Goal: Task Accomplishment & Management: Manage account settings

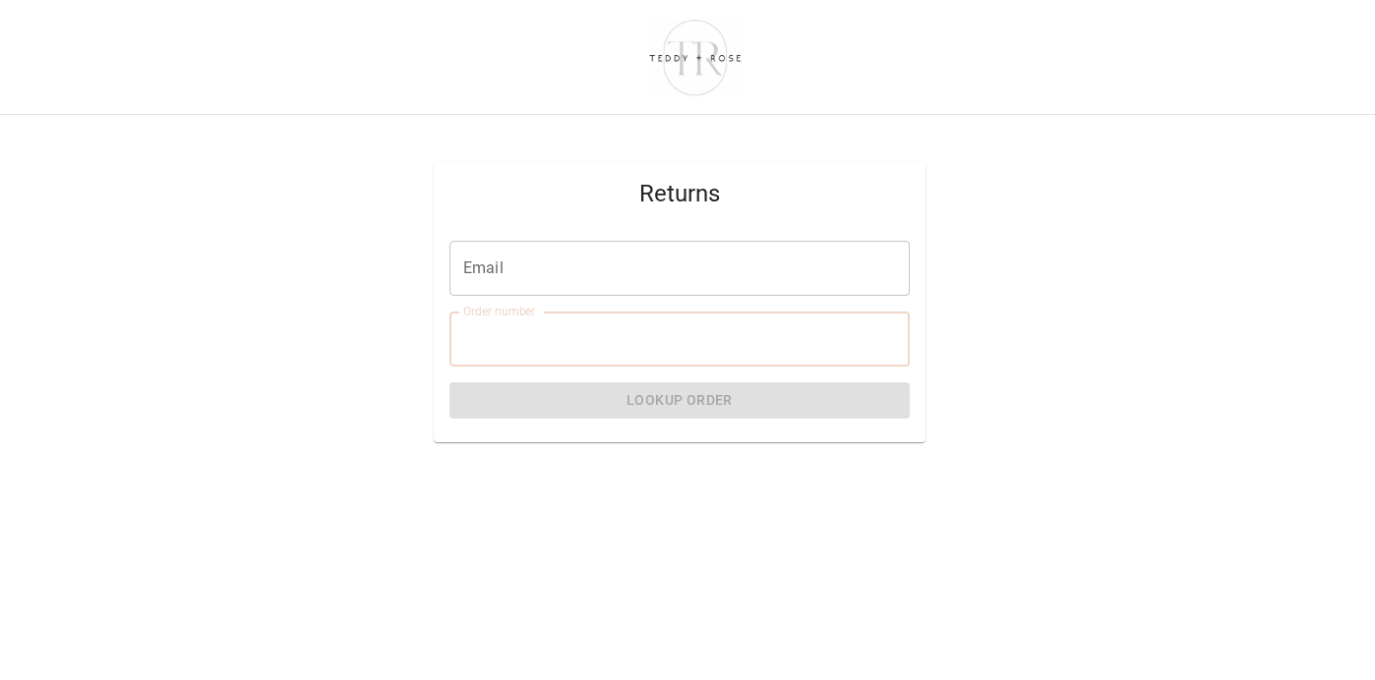
click at [612, 344] on input "Order number" at bounding box center [679, 339] width 460 height 55
type input "*****"
click at [528, 276] on input "Email" at bounding box center [679, 268] width 460 height 55
type input "**********"
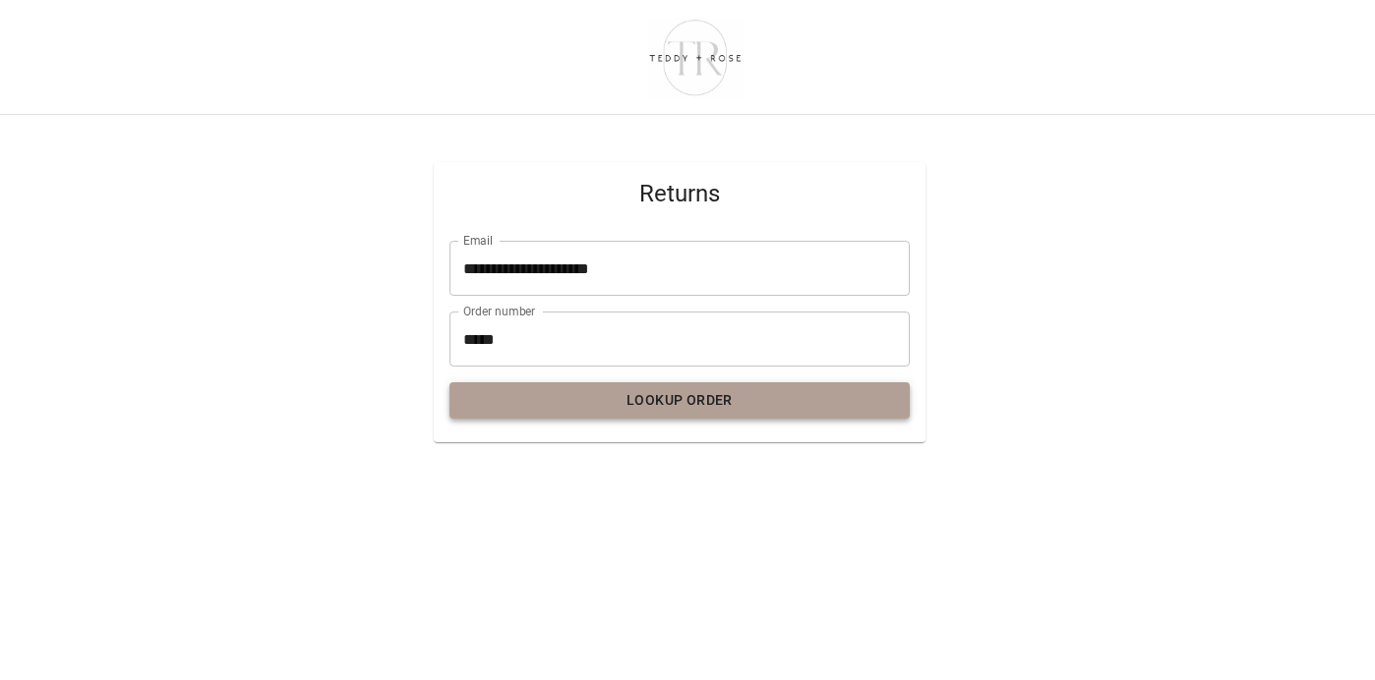
click at [641, 396] on button "Lookup Order" at bounding box center [679, 401] width 460 height 36
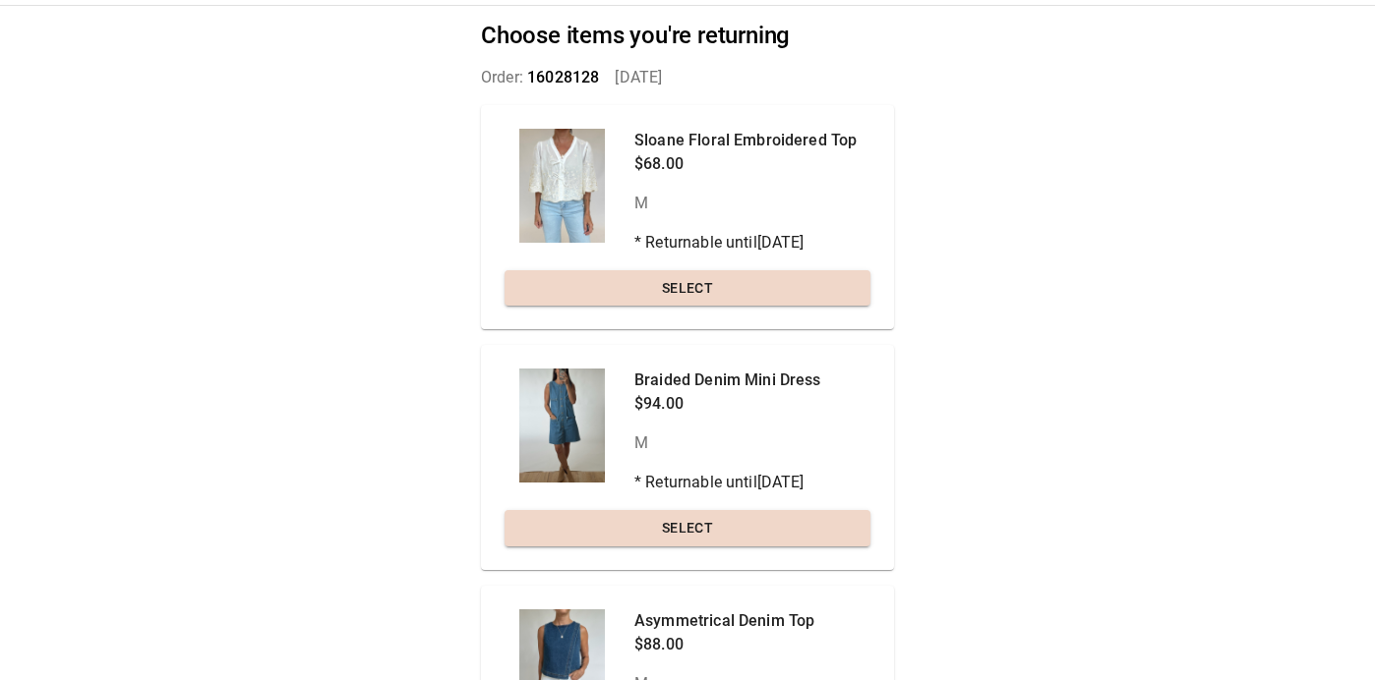
scroll to position [109, 0]
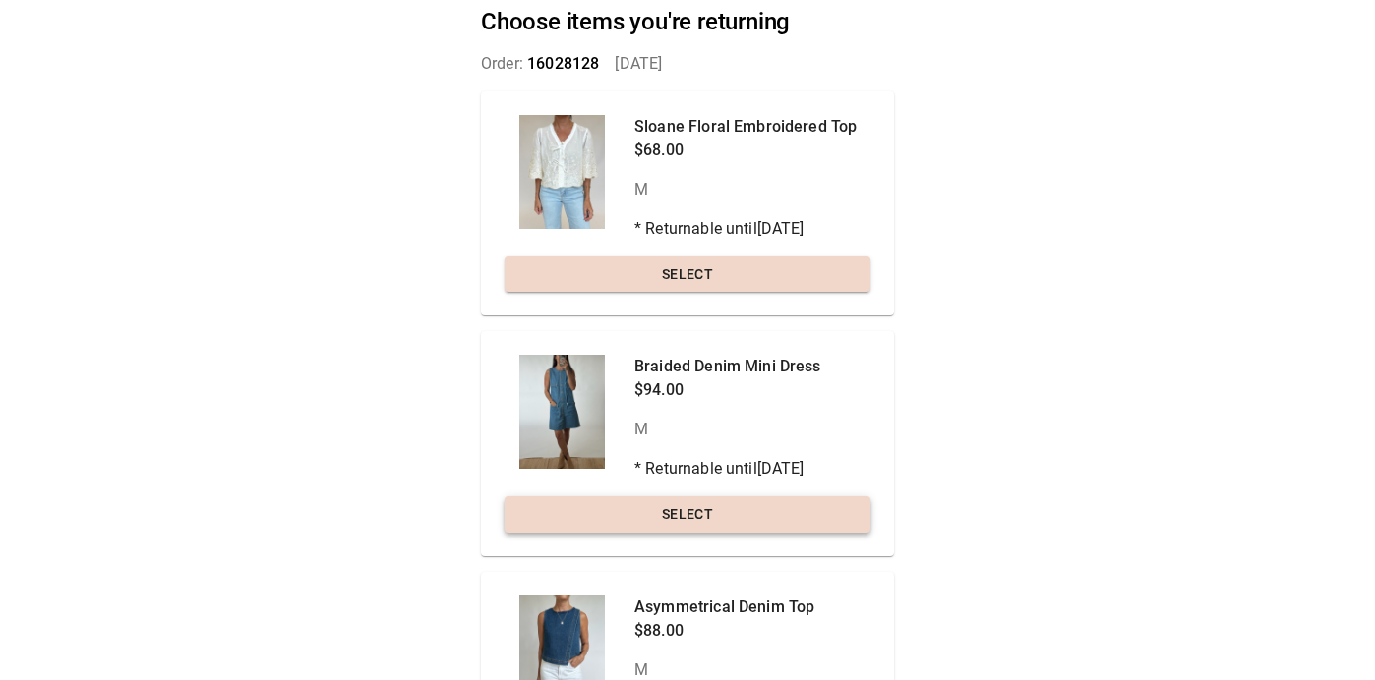
click at [691, 511] on button "Select" at bounding box center [687, 515] width 366 height 36
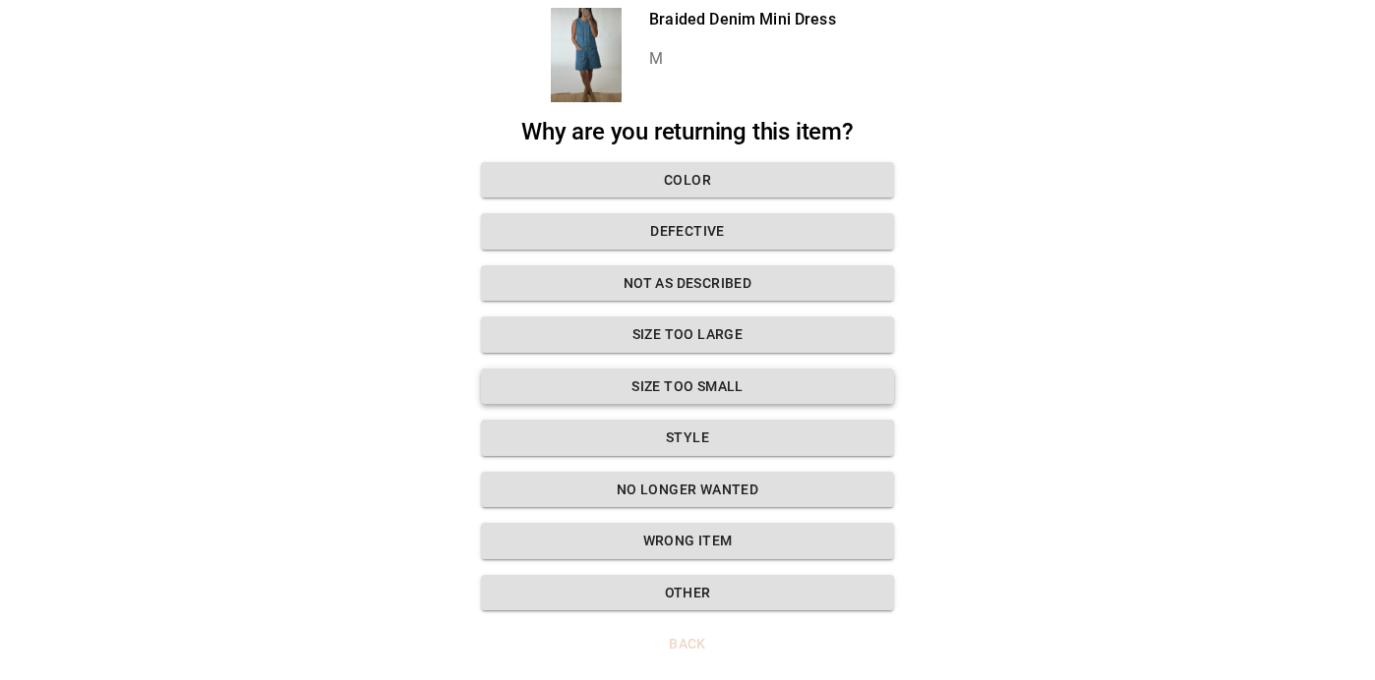
click at [723, 391] on button "Size too small" at bounding box center [687, 387] width 413 height 36
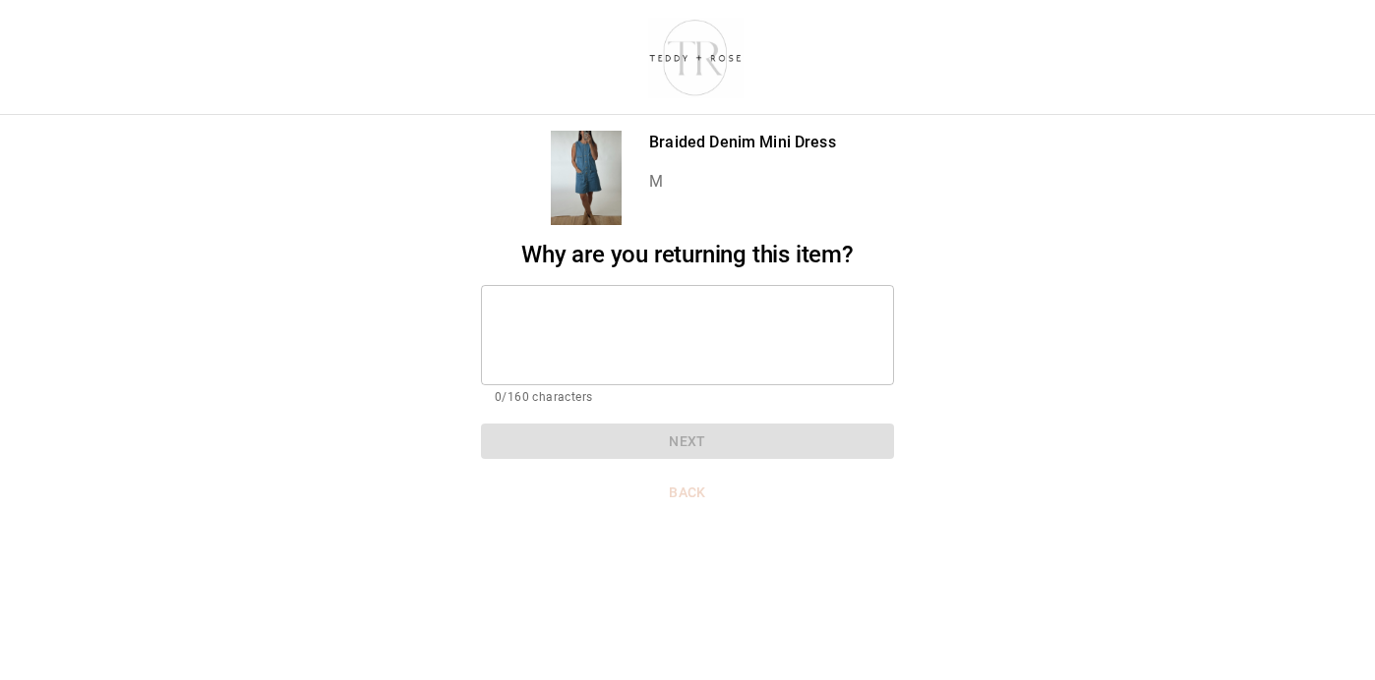
scroll to position [0, 0]
click at [513, 310] on textarea at bounding box center [687, 335] width 385 height 68
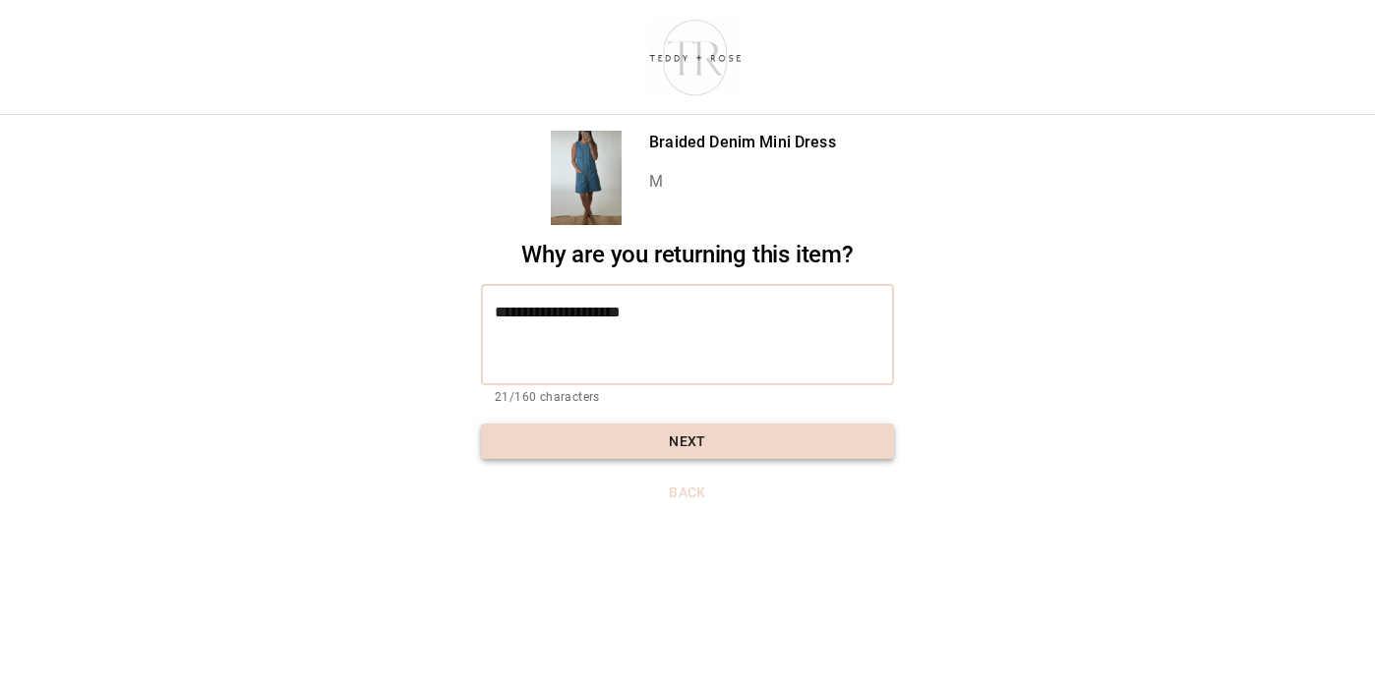
type textarea "**********"
click at [670, 440] on button "Next" at bounding box center [687, 442] width 413 height 36
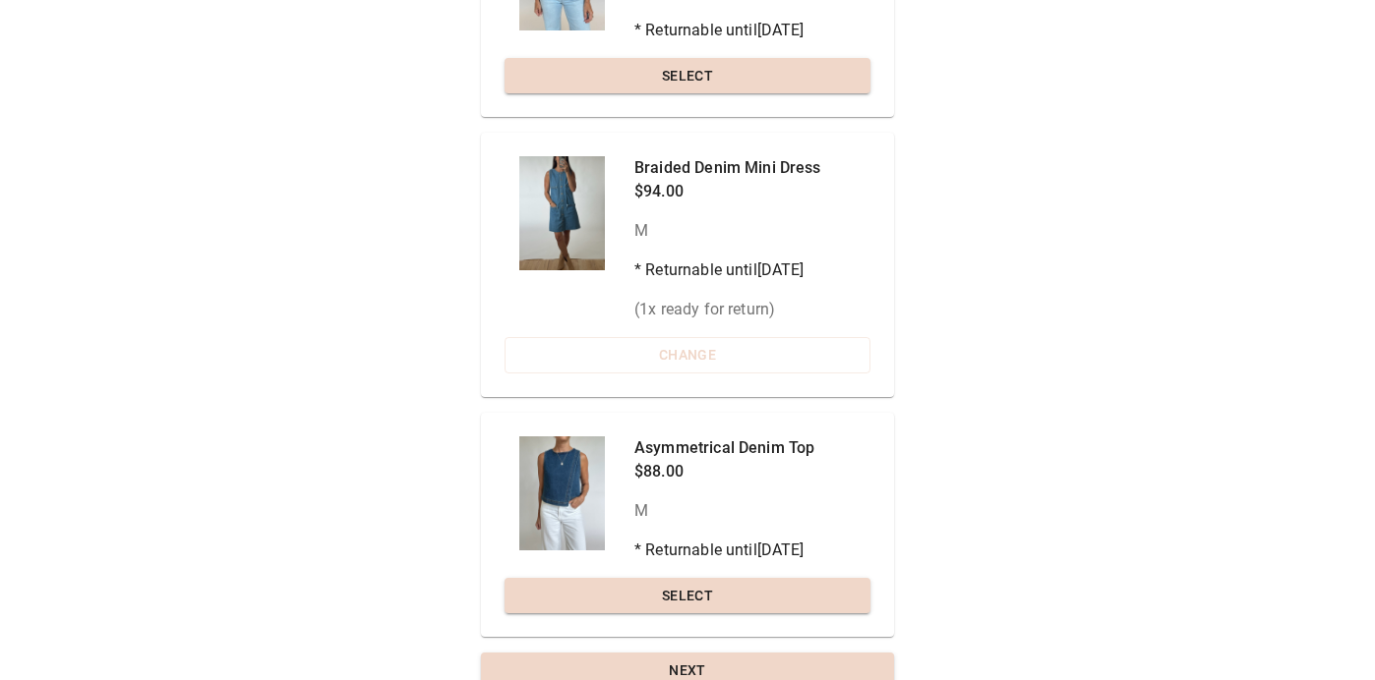
scroll to position [340, 0]
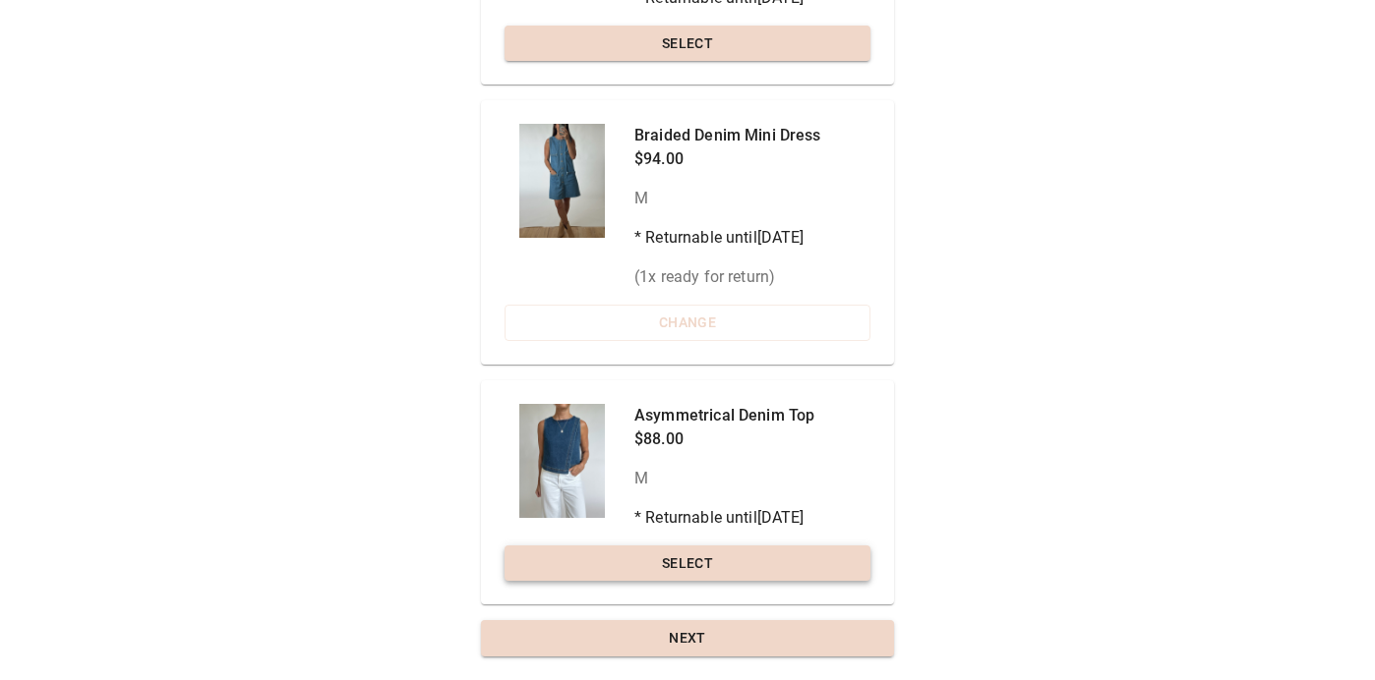
click at [666, 561] on button "Select" at bounding box center [687, 564] width 366 height 36
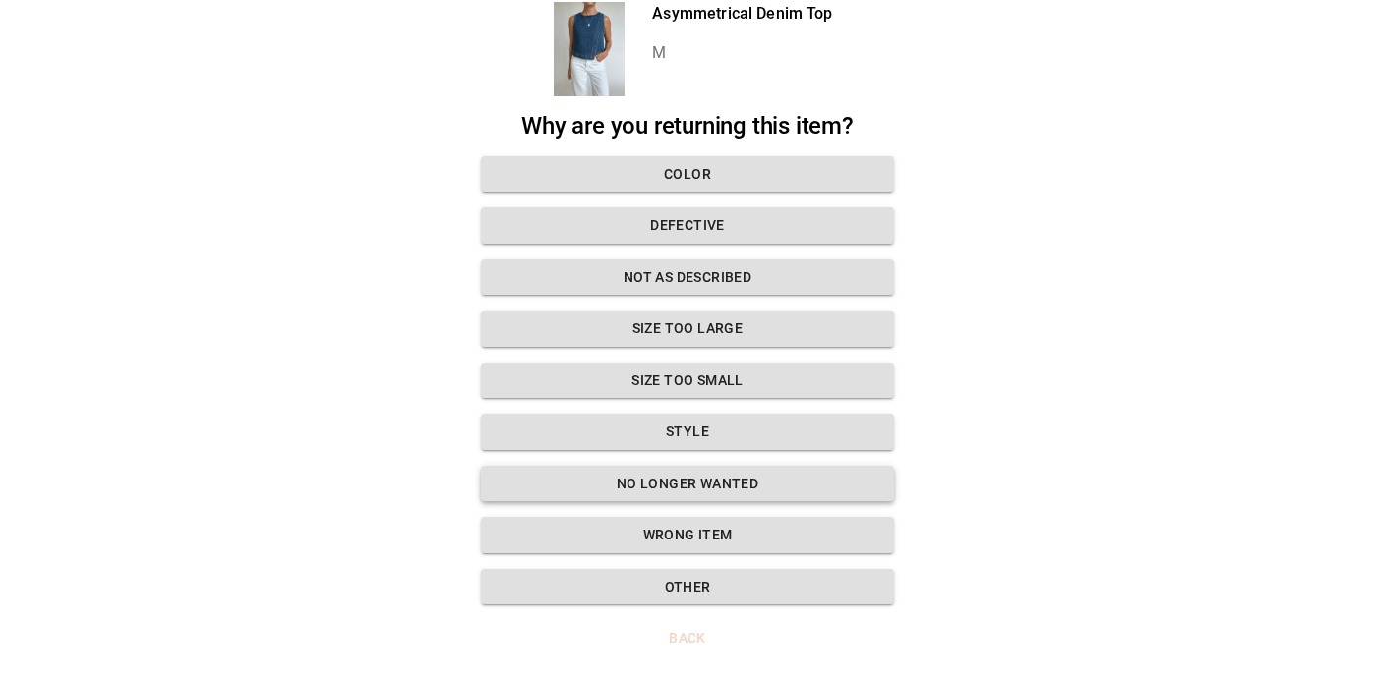
click at [699, 484] on button "No longer wanted" at bounding box center [687, 484] width 413 height 36
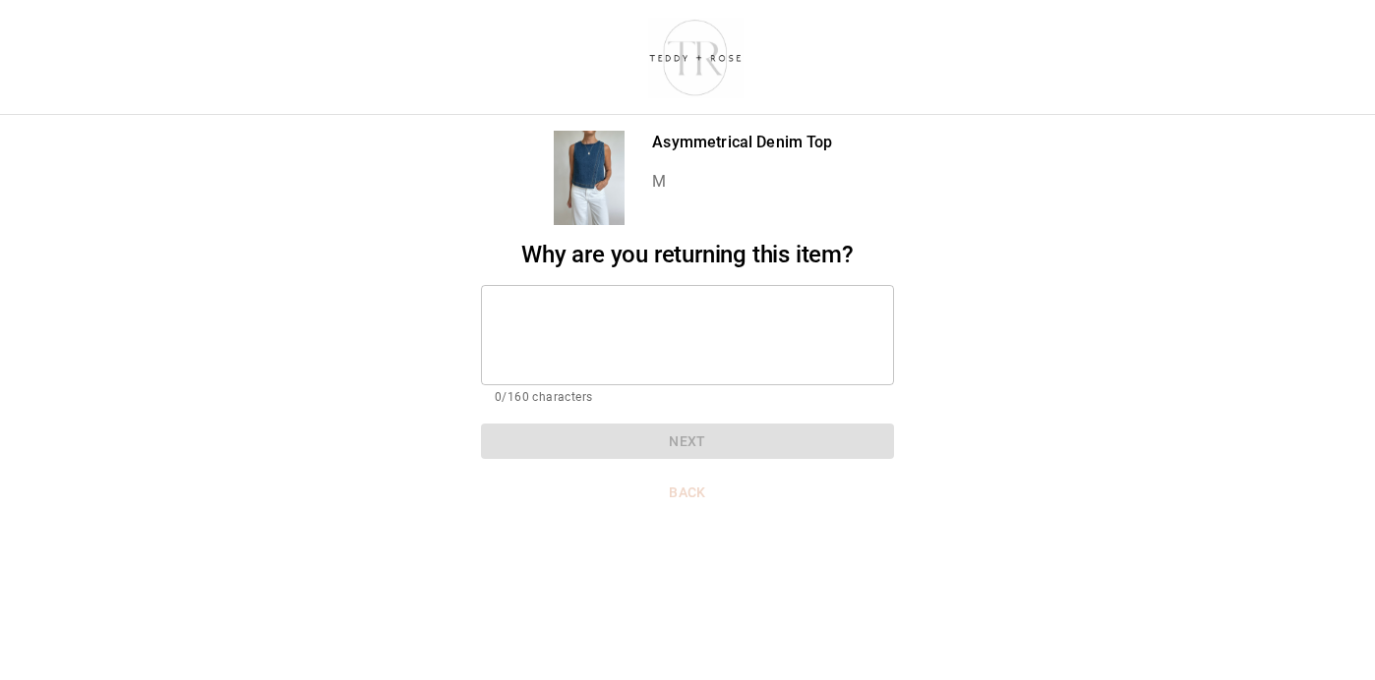
scroll to position [0, 0]
click at [545, 320] on textarea at bounding box center [687, 335] width 385 height 68
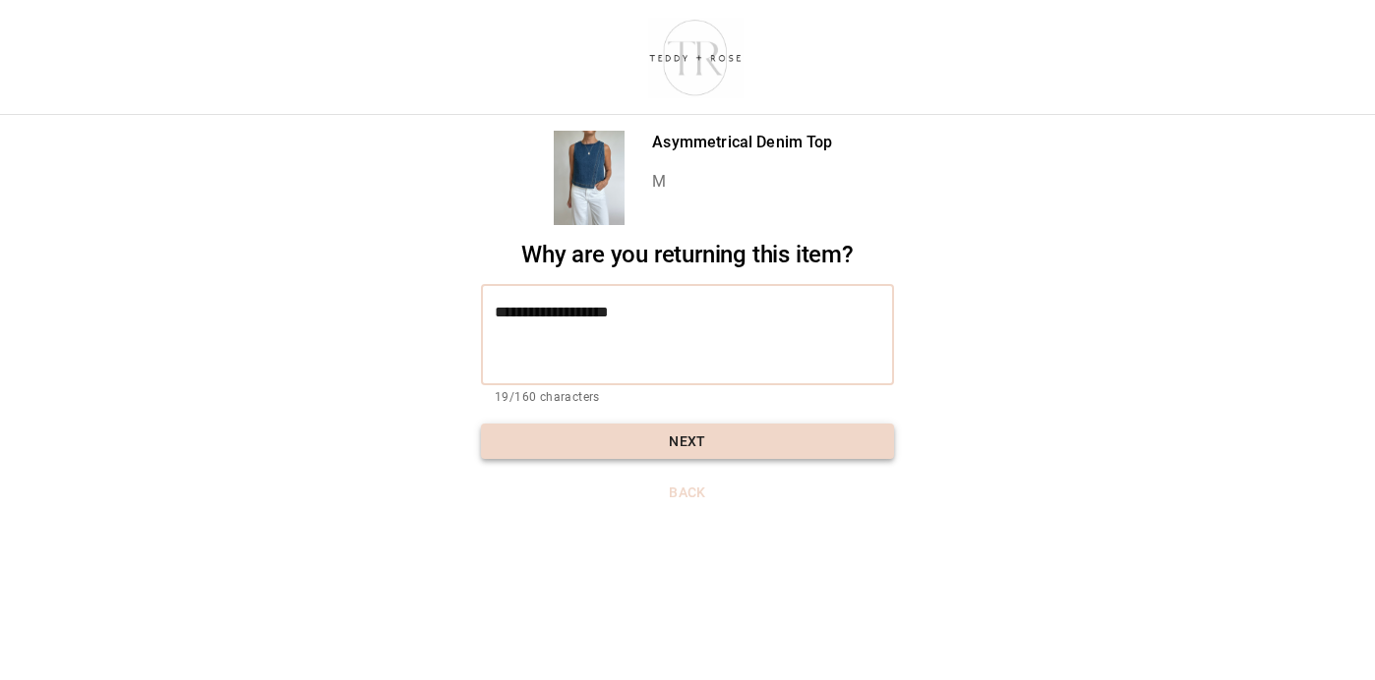
type textarea "**********"
click at [714, 430] on button "Next" at bounding box center [687, 442] width 413 height 36
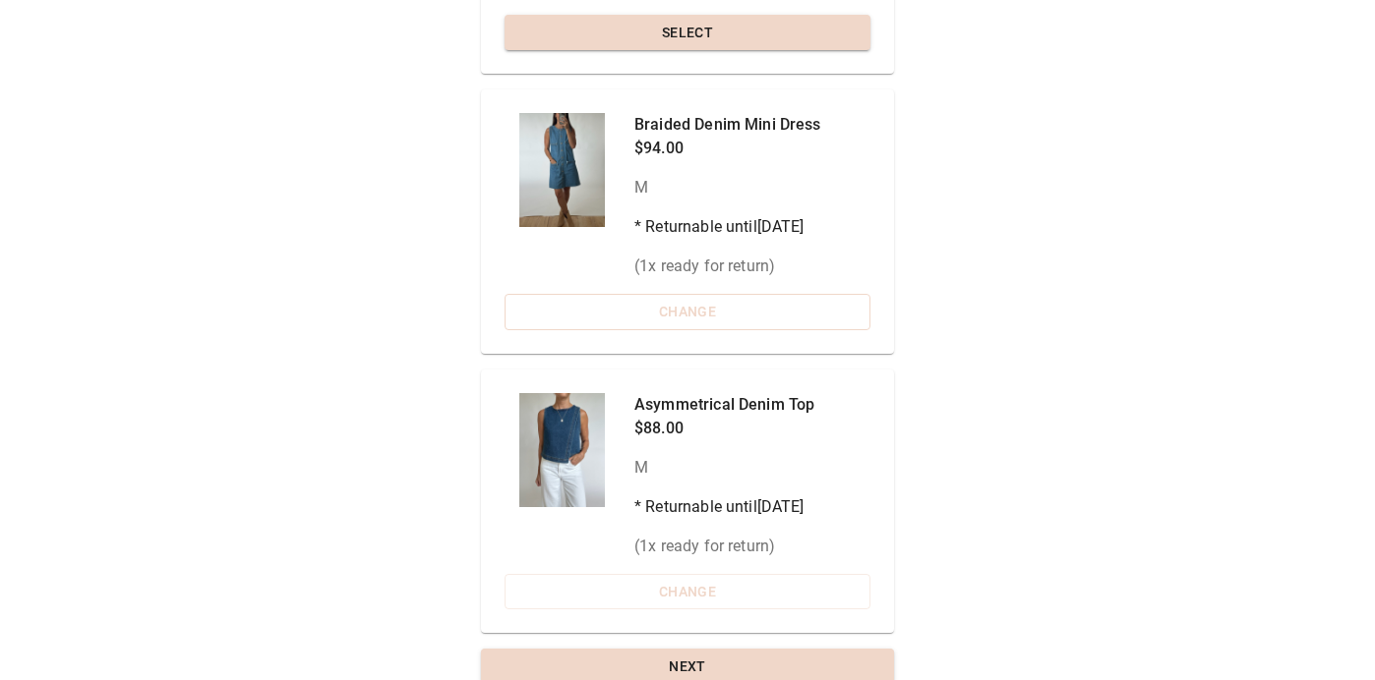
scroll to position [380, 0]
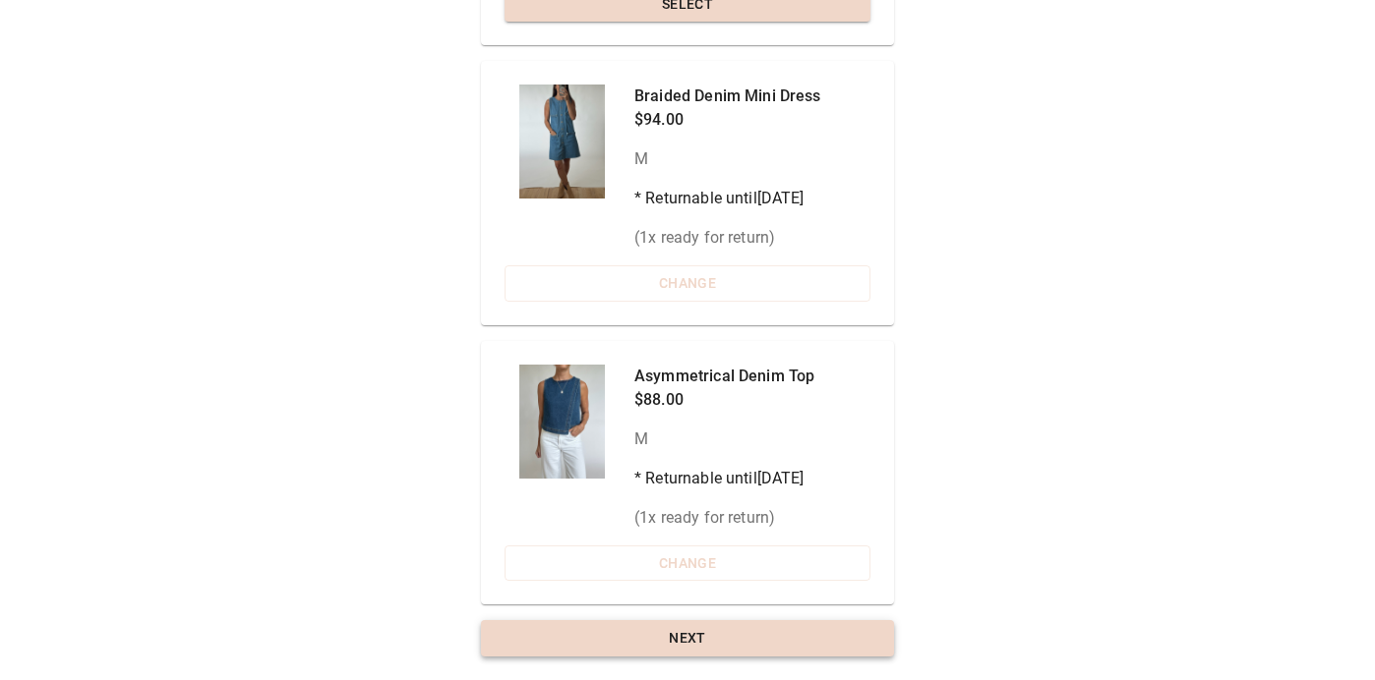
click at [683, 644] on button "Next" at bounding box center [687, 638] width 413 height 36
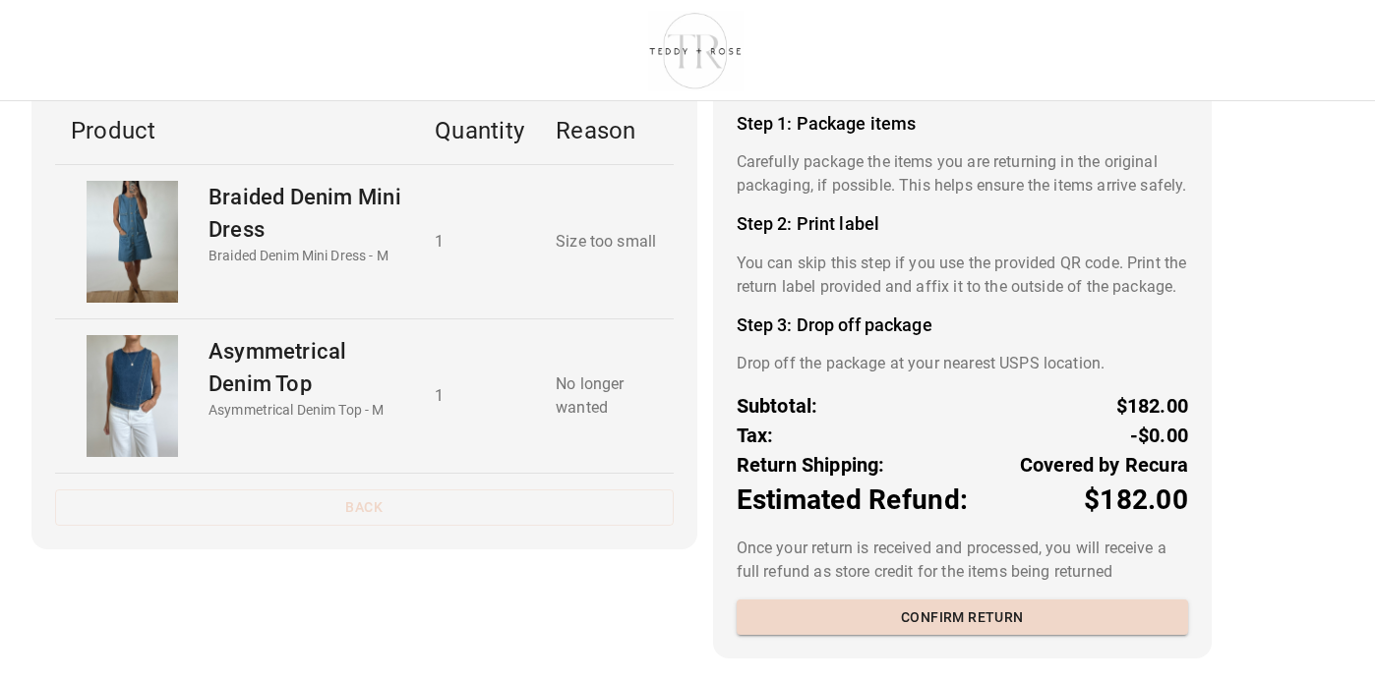
scroll to position [183, 0]
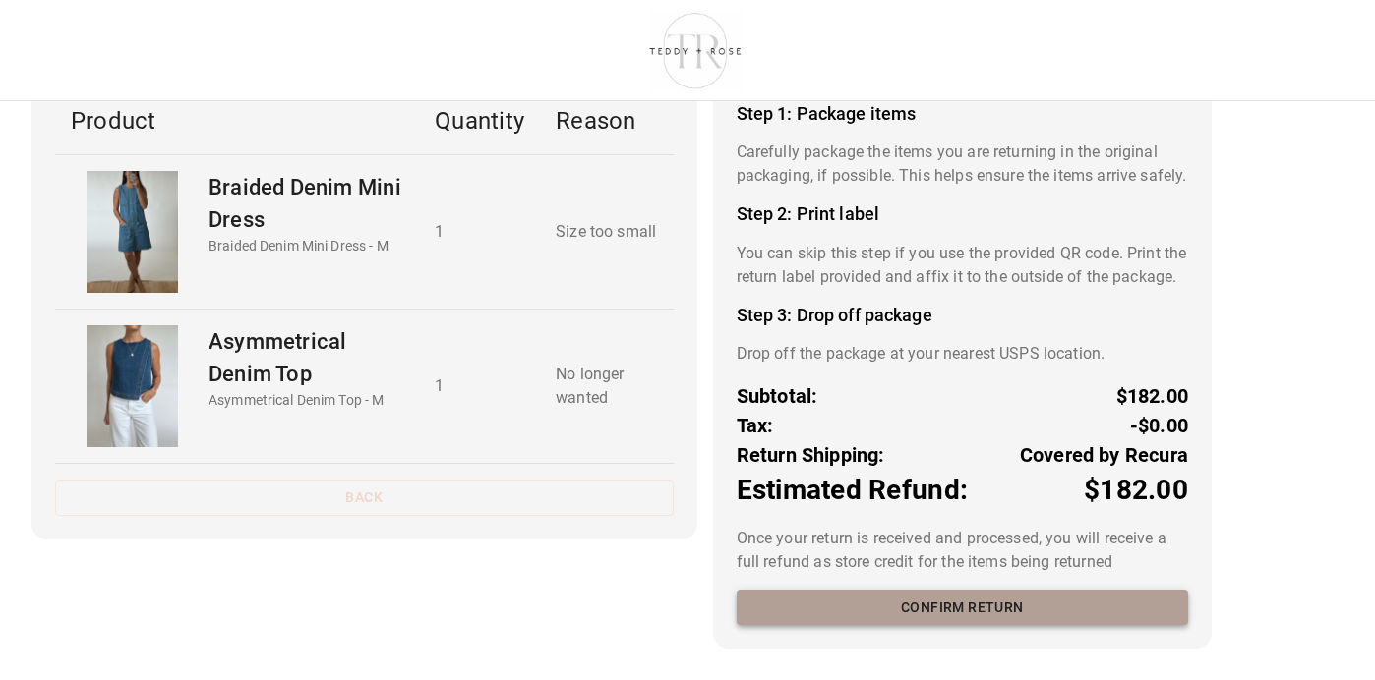
click at [1043, 611] on button "Confirm return" at bounding box center [962, 608] width 451 height 36
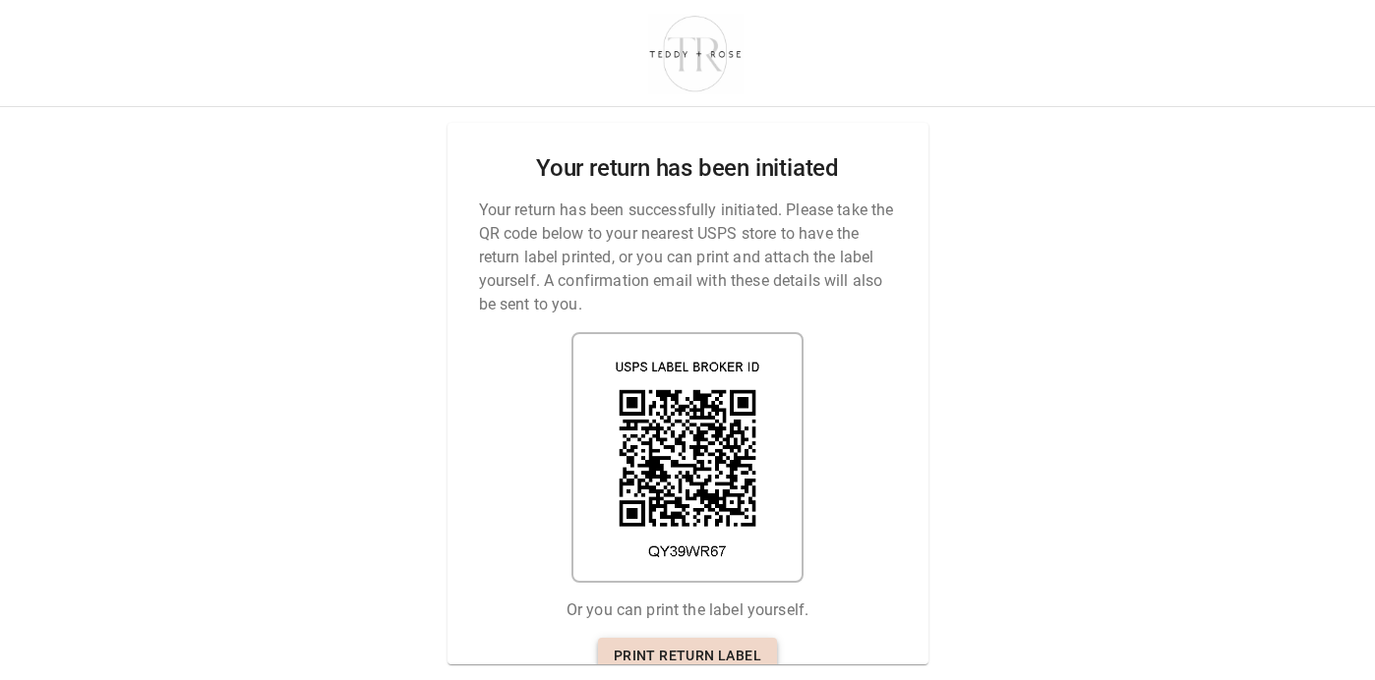
click at [649, 654] on link "Print return label" at bounding box center [687, 656] width 179 height 36
